Goal: Navigation & Orientation: Find specific page/section

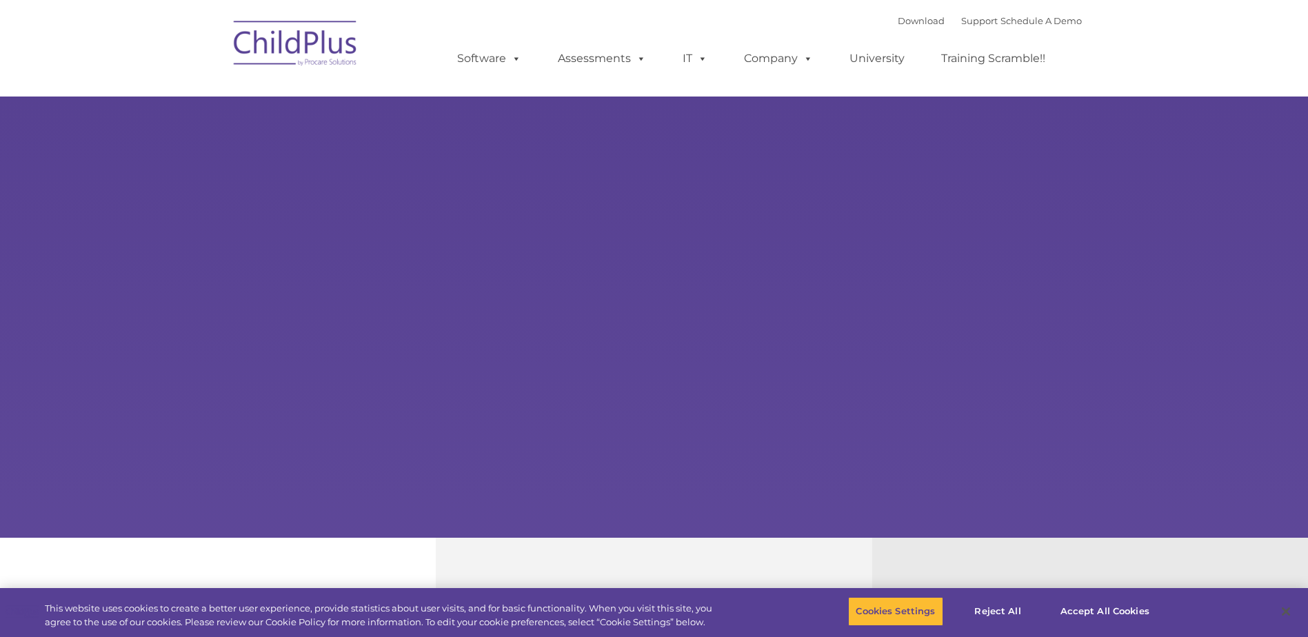
select select "MEDIUM"
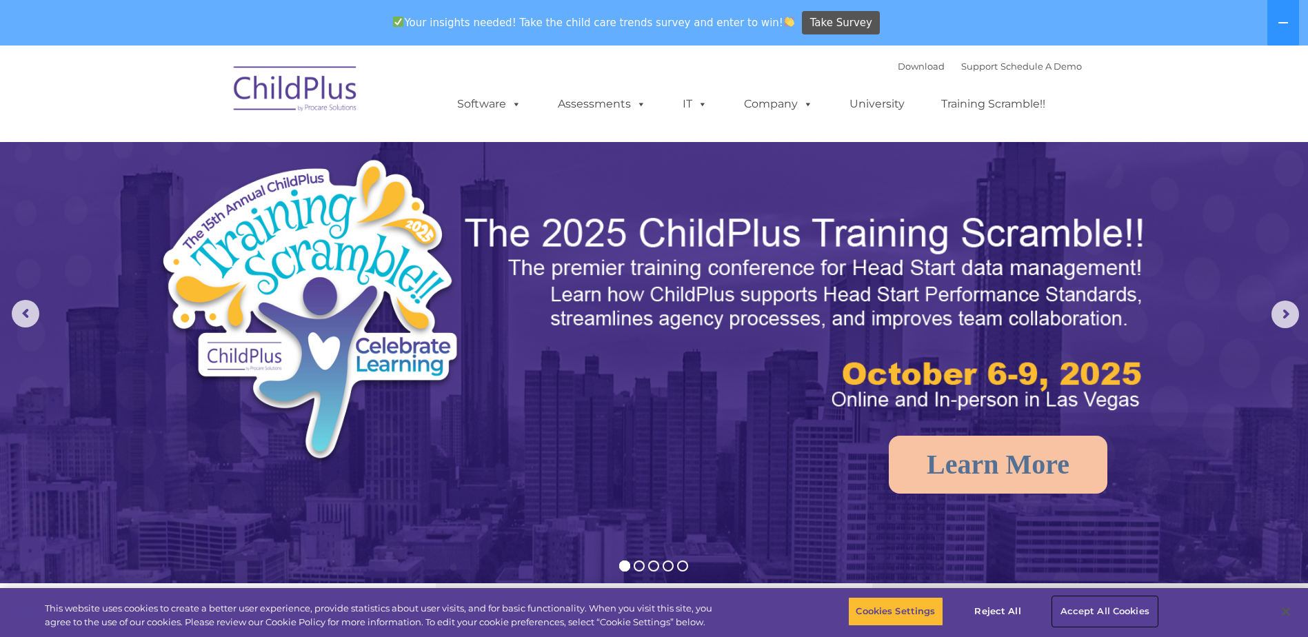
click at [1075, 613] on button "Accept All Cookies" at bounding box center [1105, 611] width 104 height 29
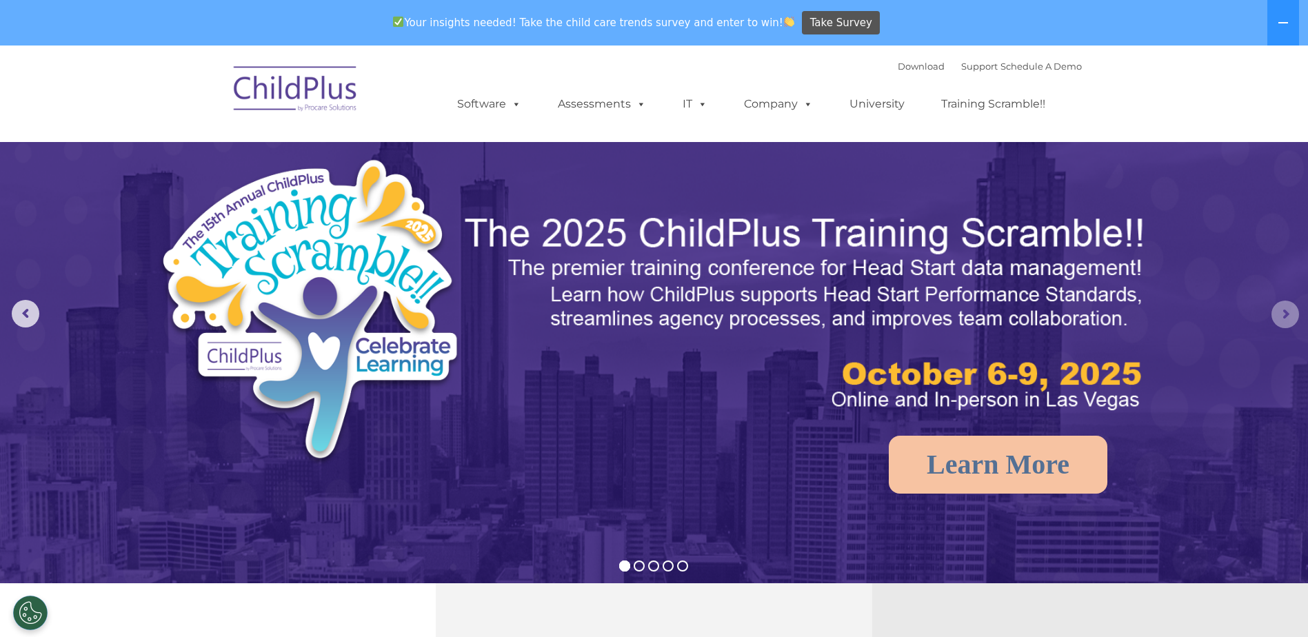
click at [1277, 312] on rs-arrow at bounding box center [1286, 315] width 28 height 28
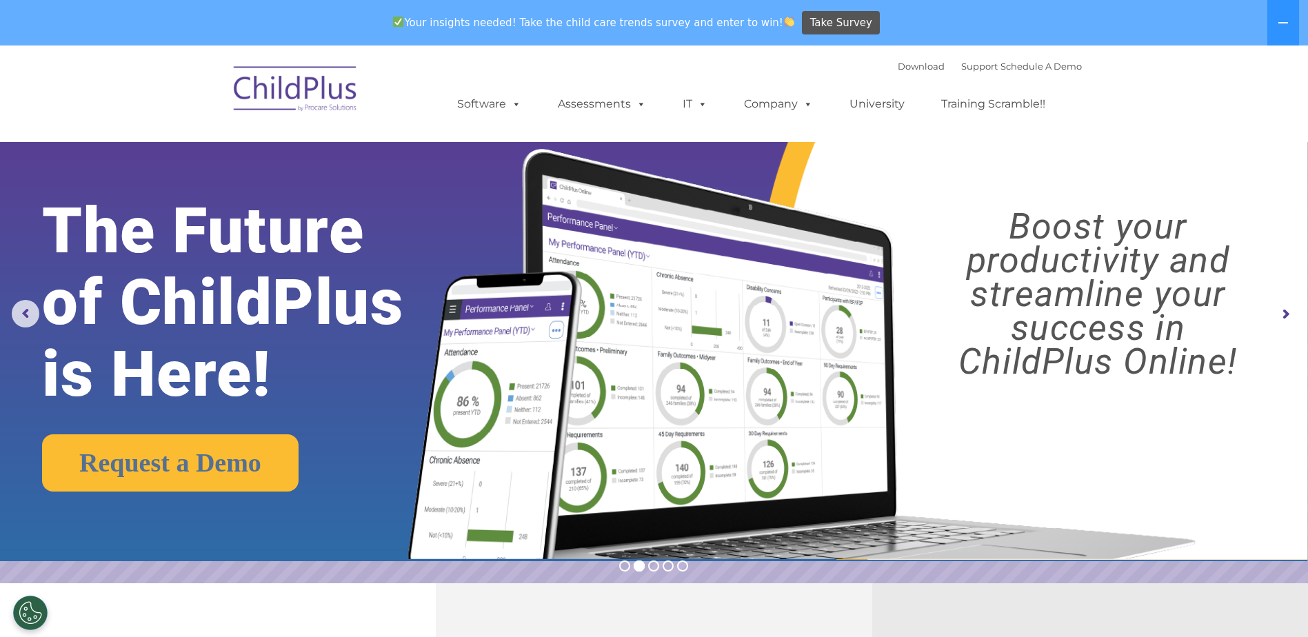
click at [1277, 310] on rs-arrow at bounding box center [1286, 315] width 28 height 28
click at [1282, 313] on rs-arrow at bounding box center [1286, 315] width 28 height 28
click at [23, 612] on button "Cookies Settings" at bounding box center [30, 613] width 34 height 34
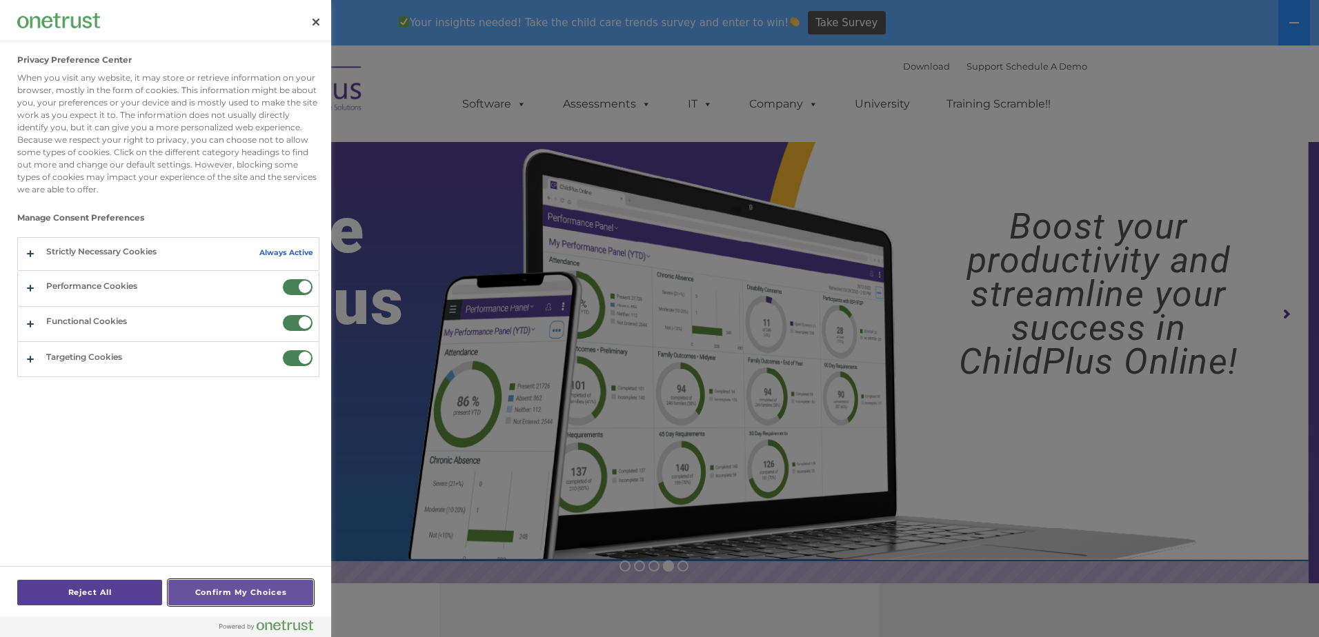
click at [231, 592] on button "Confirm My Choices" at bounding box center [240, 593] width 145 height 26
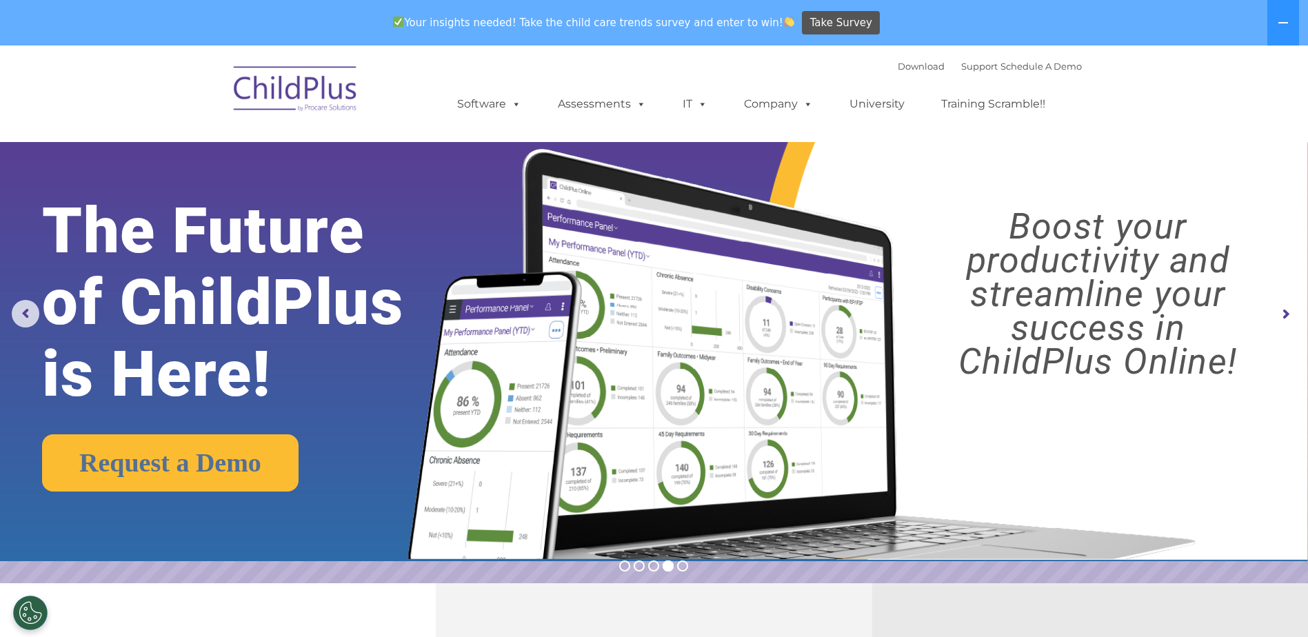
click at [1279, 314] on rs-arrow at bounding box center [1286, 315] width 28 height 28
click at [23, 309] on rs-arrow at bounding box center [26, 314] width 28 height 28
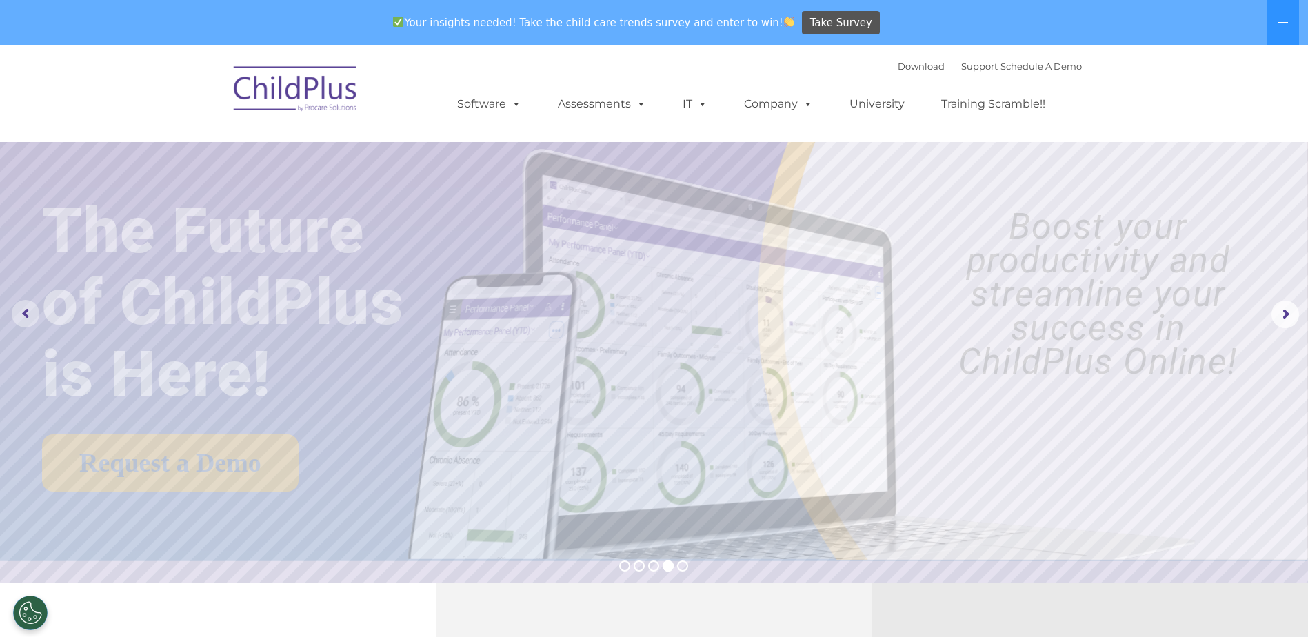
click at [22, 309] on rs-arrow at bounding box center [26, 314] width 28 height 28
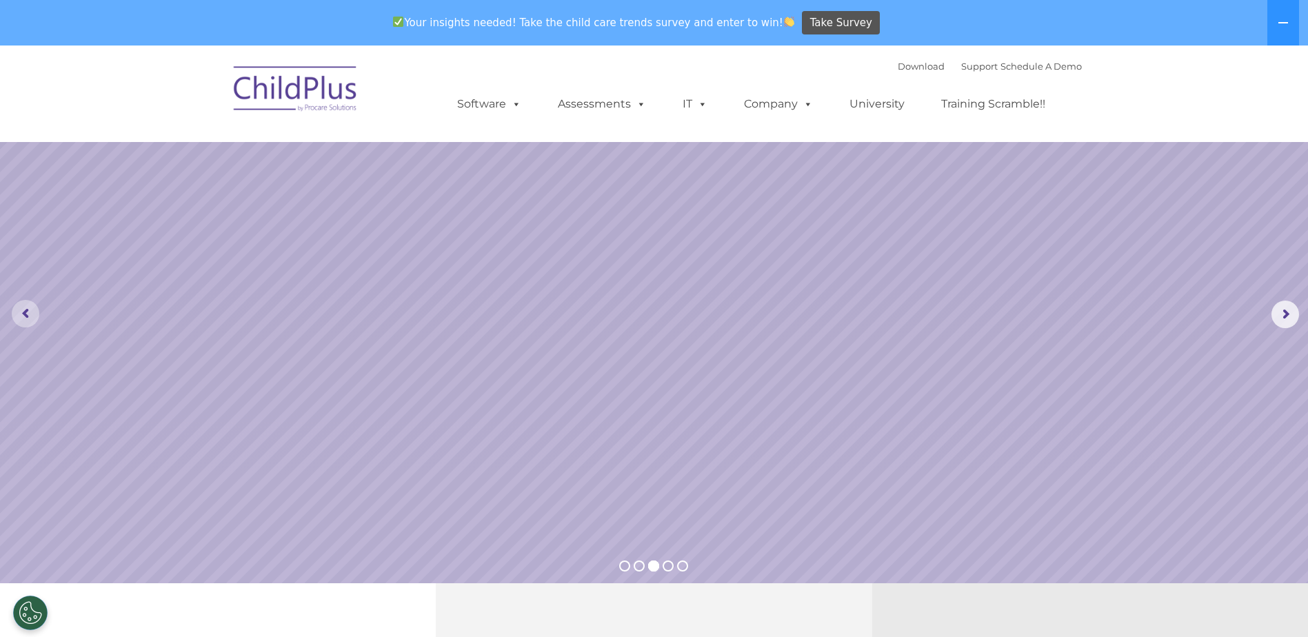
click at [21, 309] on rs-arrow at bounding box center [26, 314] width 28 height 28
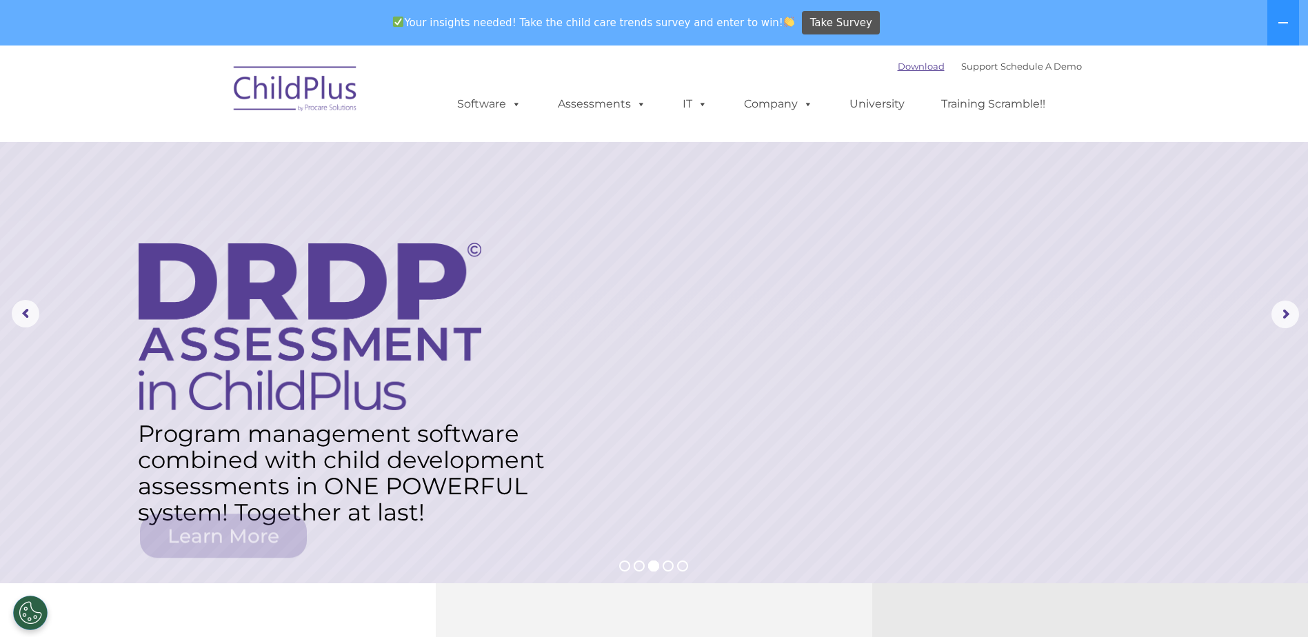
click at [906, 63] on link "Download" at bounding box center [921, 66] width 47 height 11
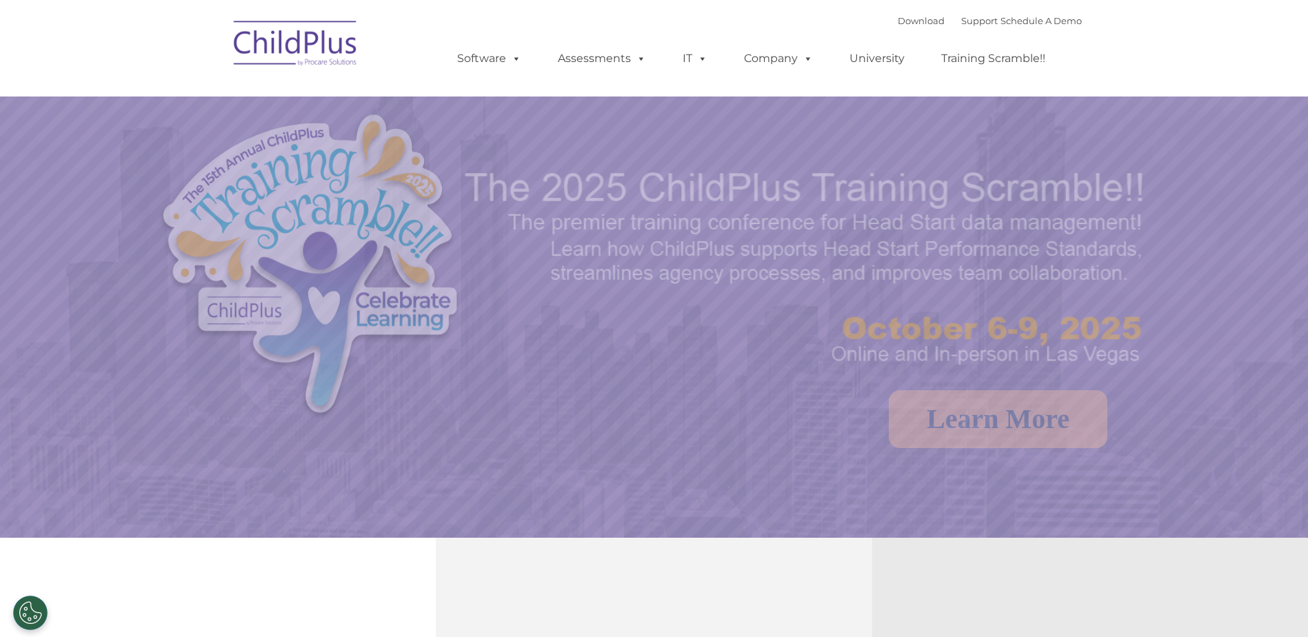
select select "MEDIUM"
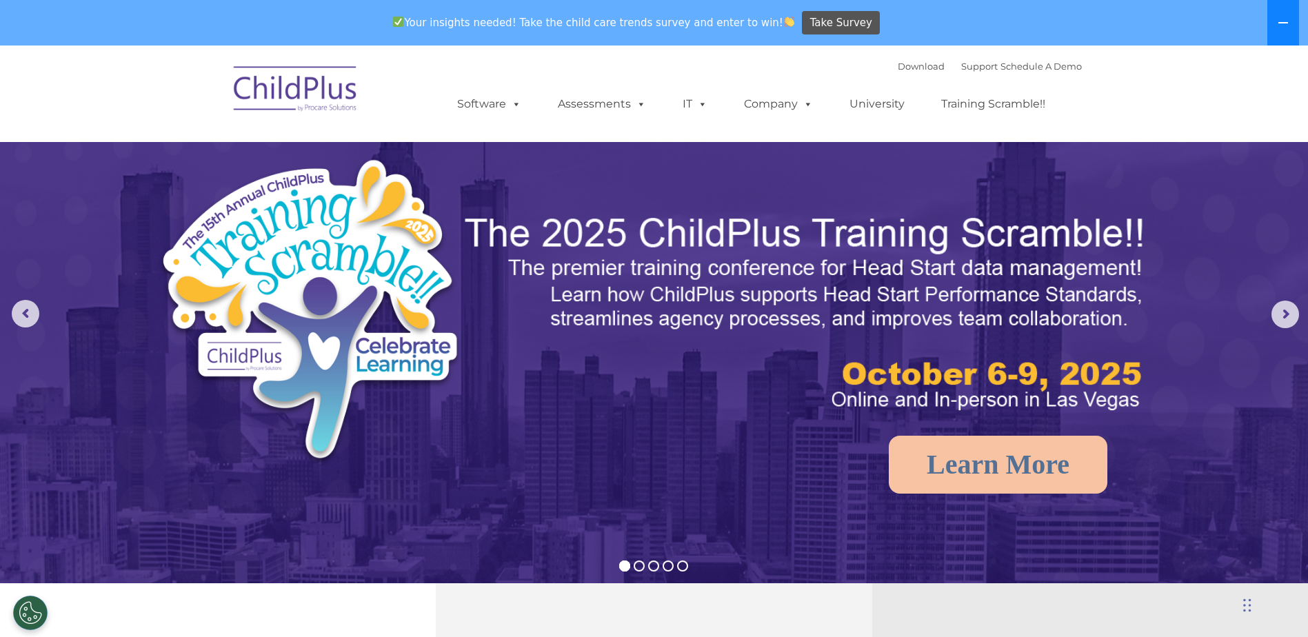
click at [1286, 23] on icon at bounding box center [1284, 22] width 10 height 1
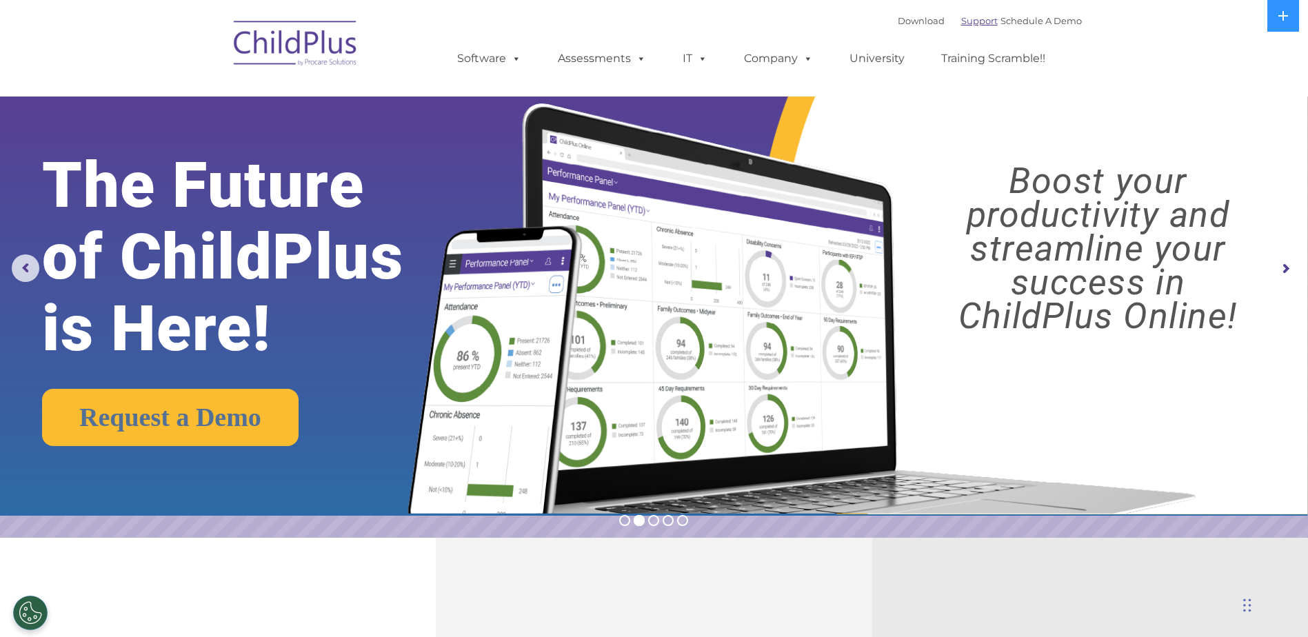
click at [969, 19] on link "Support" at bounding box center [979, 20] width 37 height 11
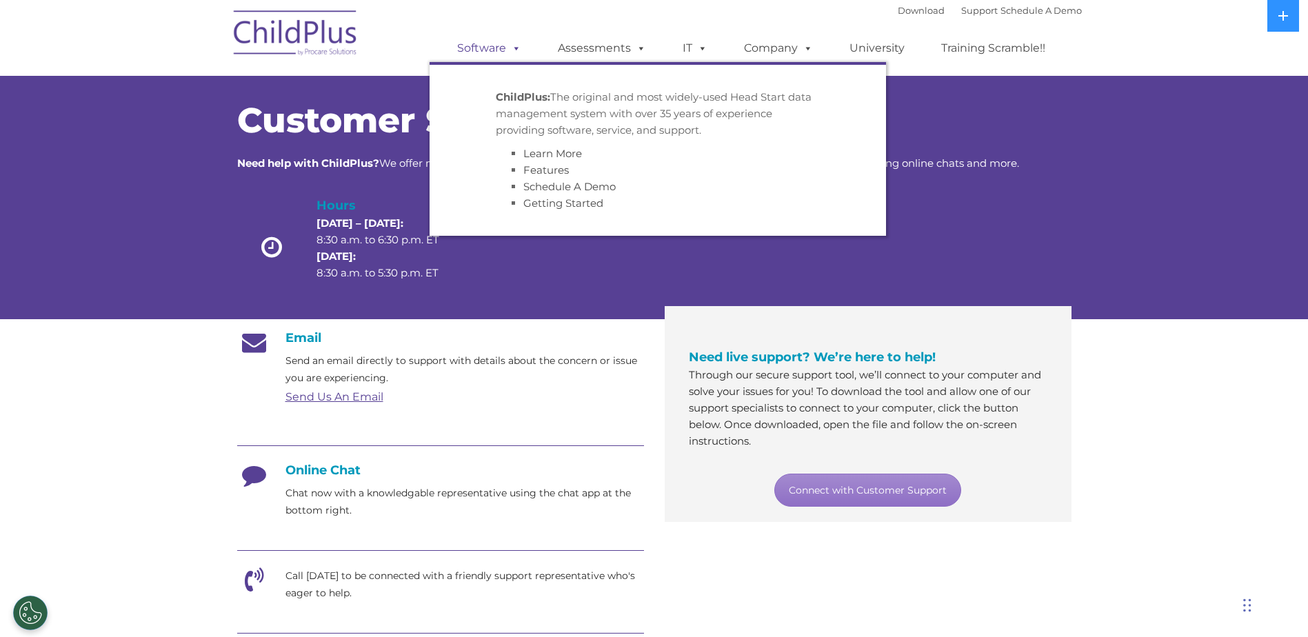
click at [498, 48] on link "Software" at bounding box center [489, 48] width 92 height 28
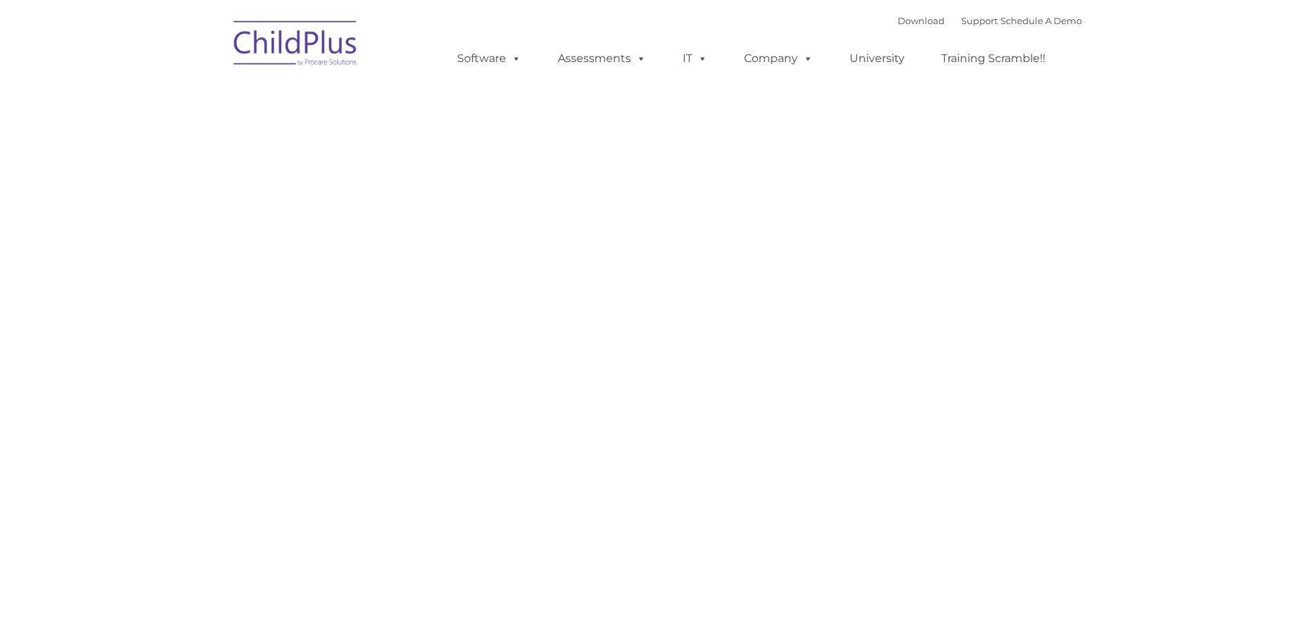
type input ""
